Goal: Task Accomplishment & Management: Use online tool/utility

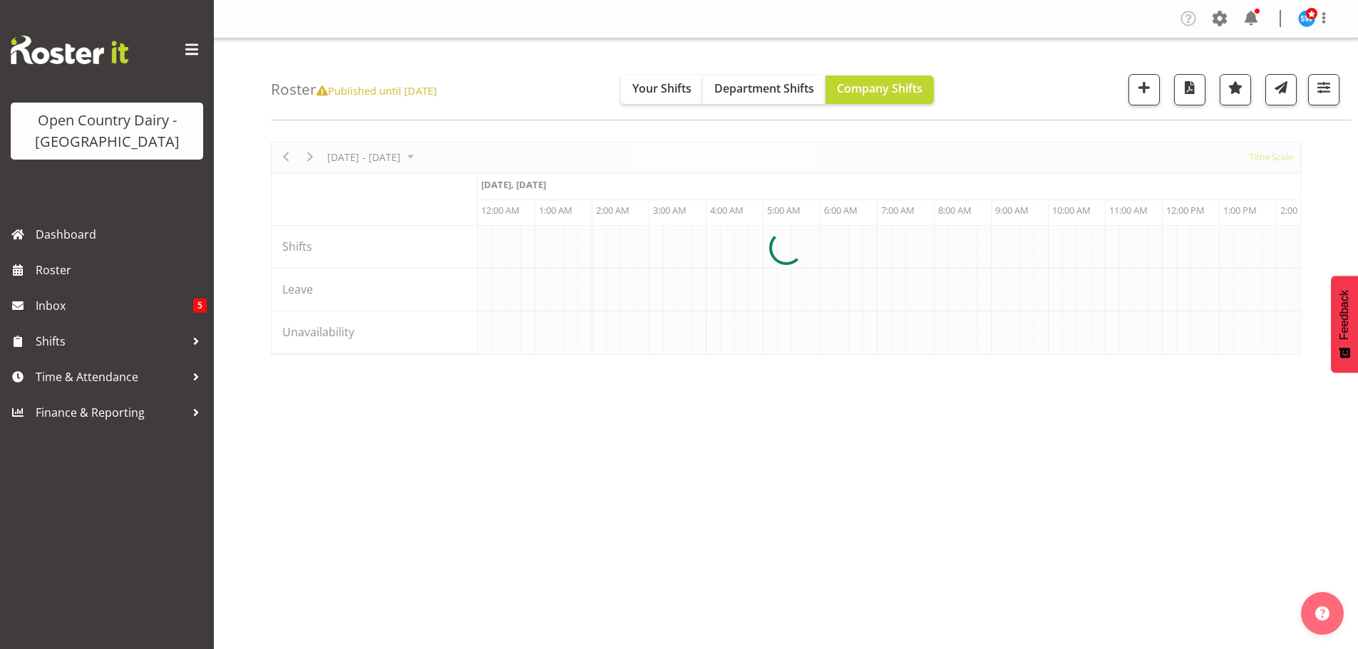
scroll to position [52, 0]
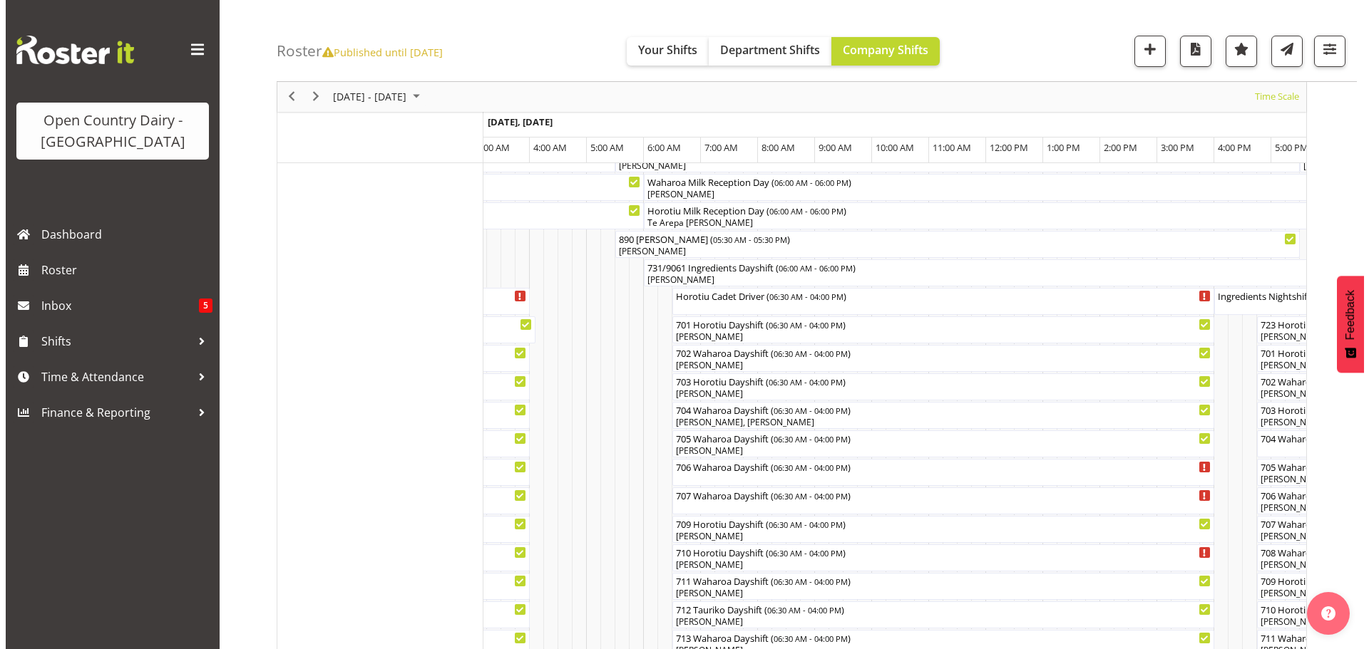
scroll to position [182, 0]
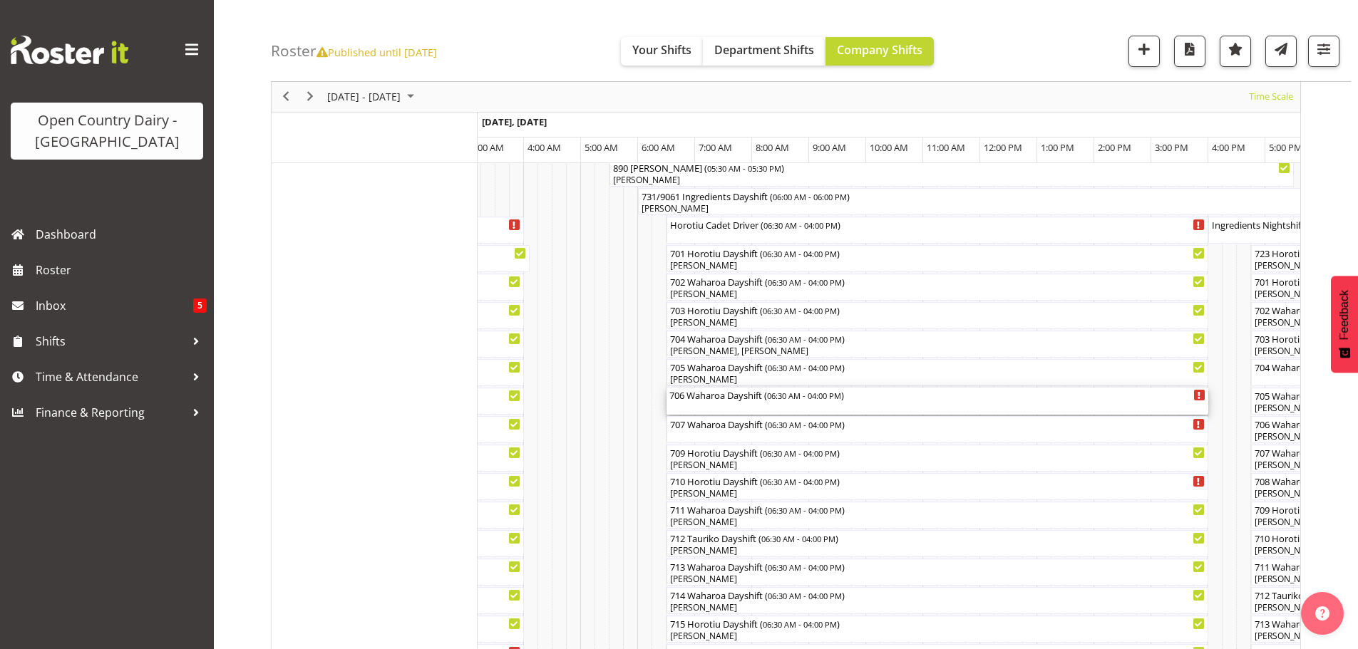
click at [785, 406] on div "706 Waharoa Dayshift ( 06:30 AM - 04:00 PM )" at bounding box center [937, 401] width 536 height 27
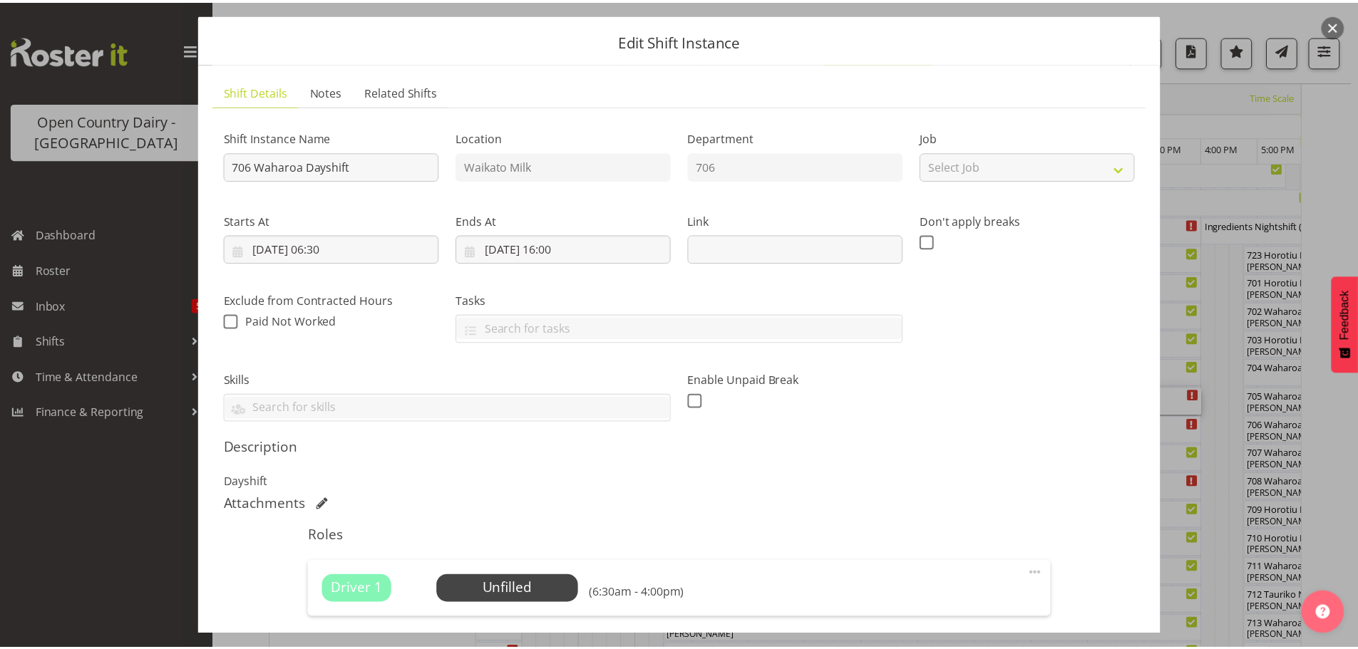
scroll to position [0, 0]
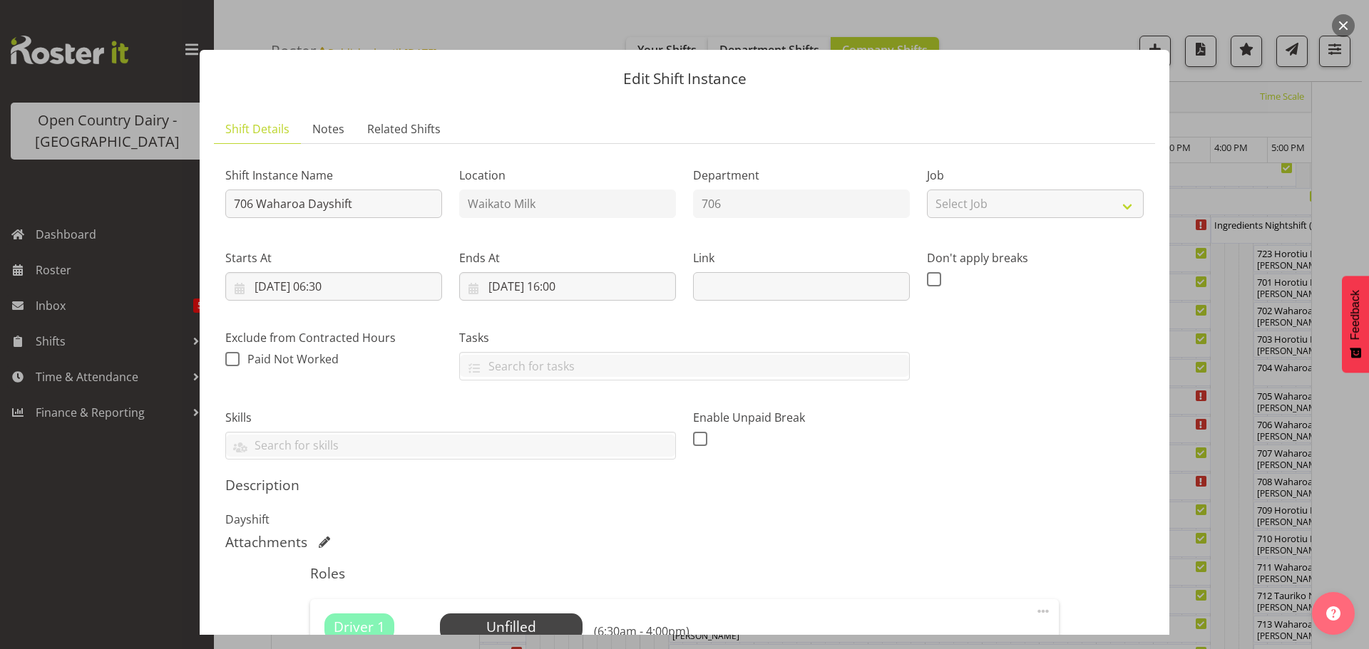
click at [1344, 26] on button "button" at bounding box center [1343, 25] width 23 height 23
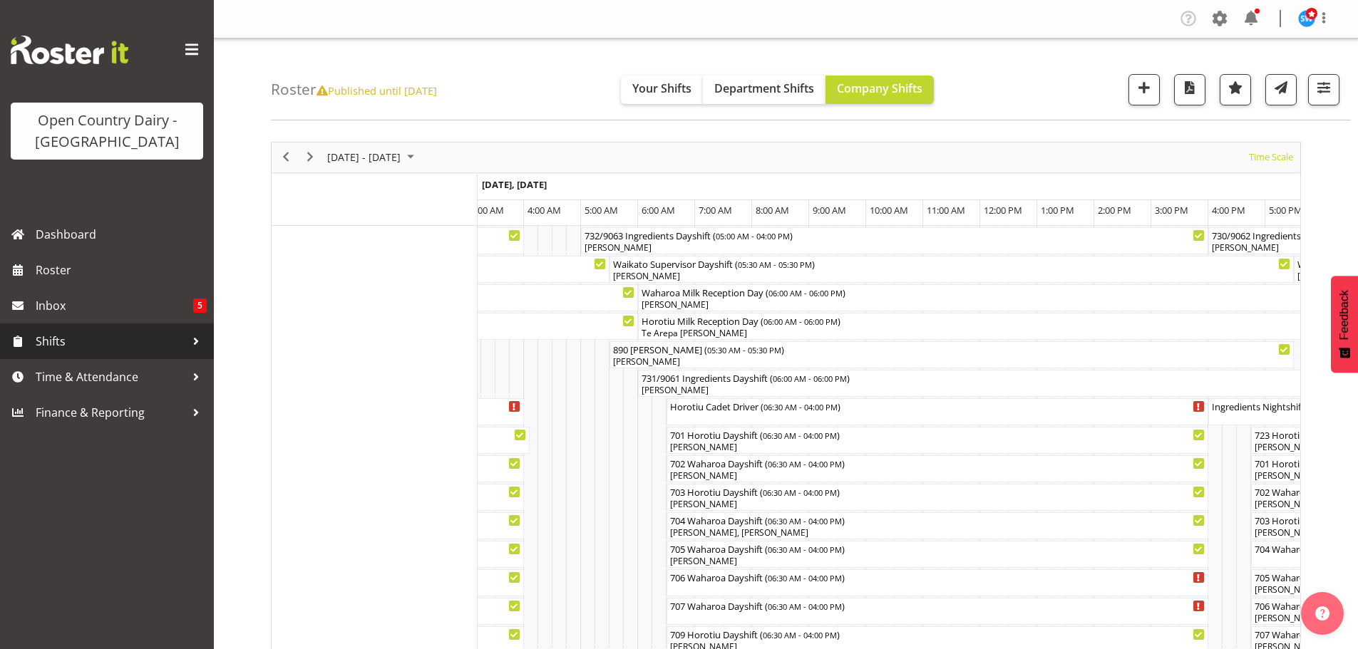
click at [53, 345] on span "Shifts" at bounding box center [111, 341] width 150 height 21
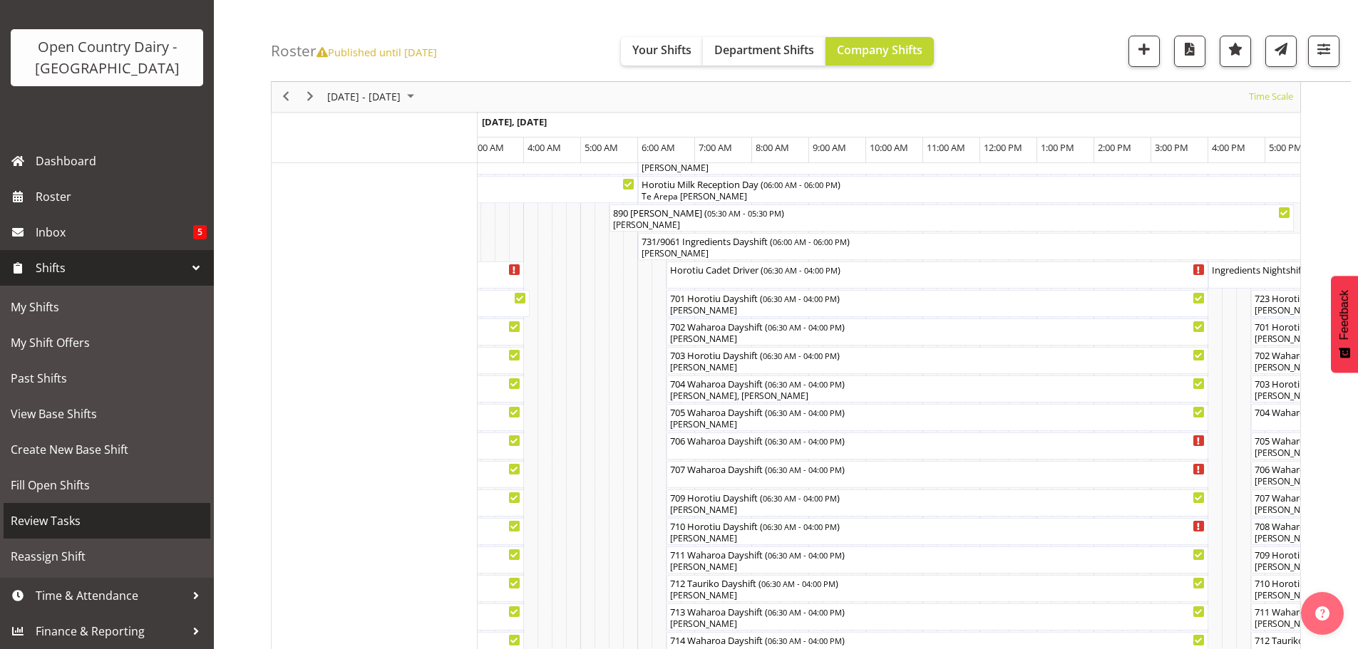
scroll to position [285, 0]
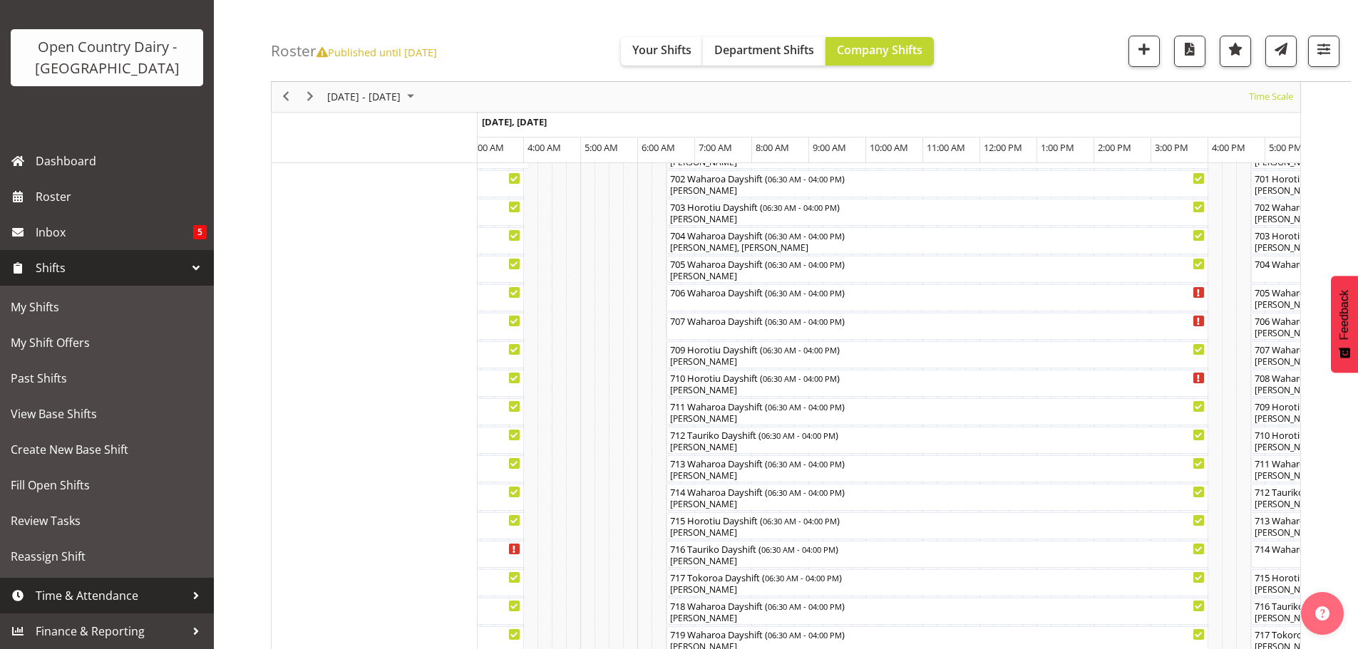
click at [90, 588] on span "Time & Attendance" at bounding box center [111, 595] width 150 height 21
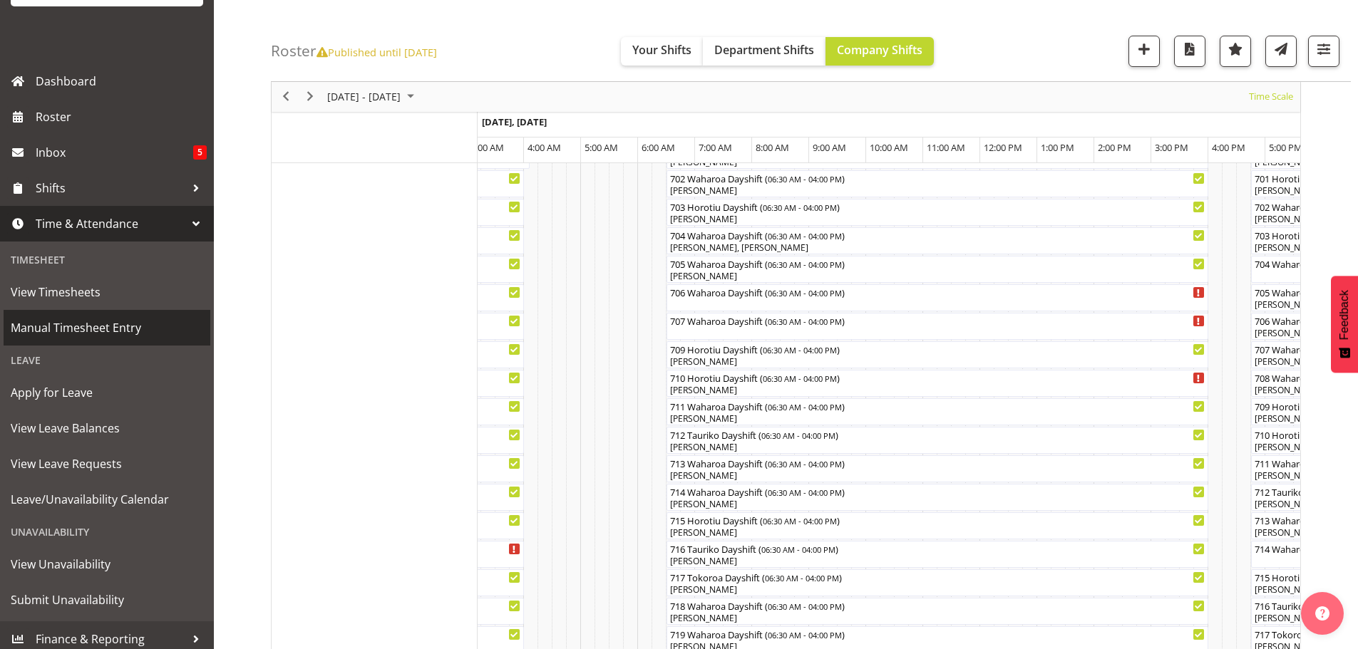
scroll to position [161, 0]
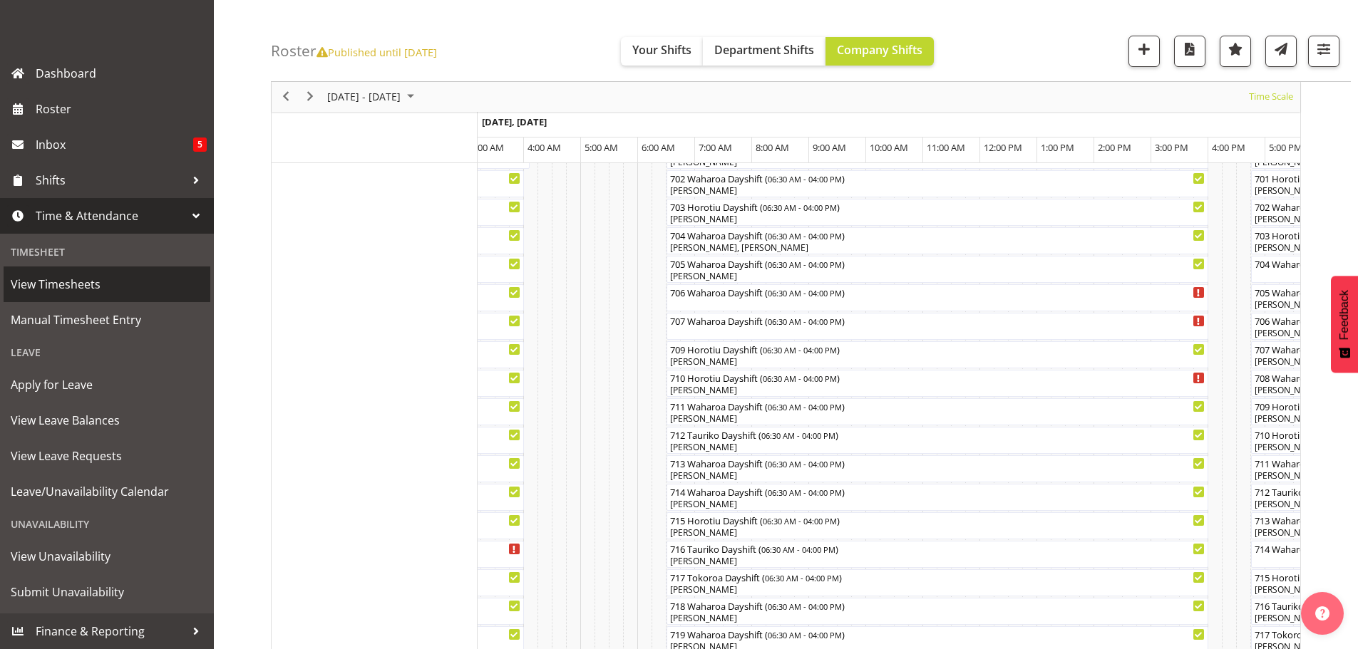
click at [82, 276] on span "View Timesheets" at bounding box center [107, 284] width 192 height 21
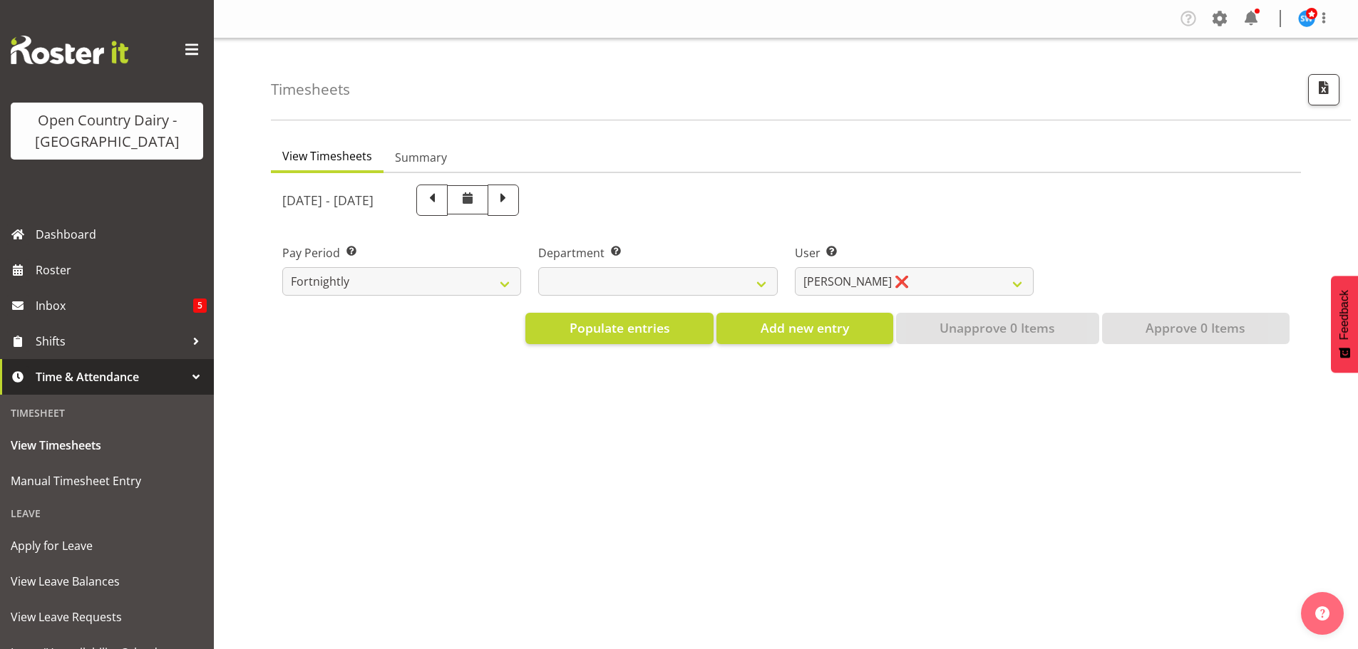
select select "733"
select select "7414"
